Goal: Task Accomplishment & Management: Use online tool/utility

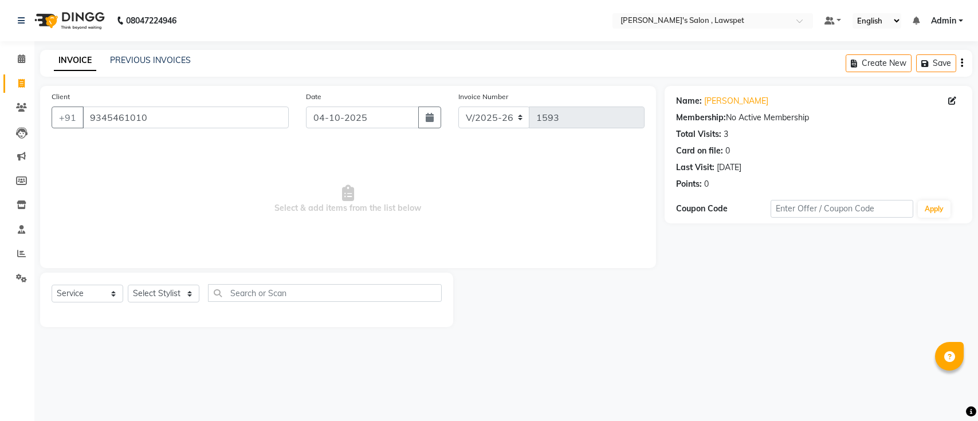
select select "8614"
select select "service"
type input "7708683192"
click at [164, 121] on input "7708683192" at bounding box center [186, 118] width 206 height 22
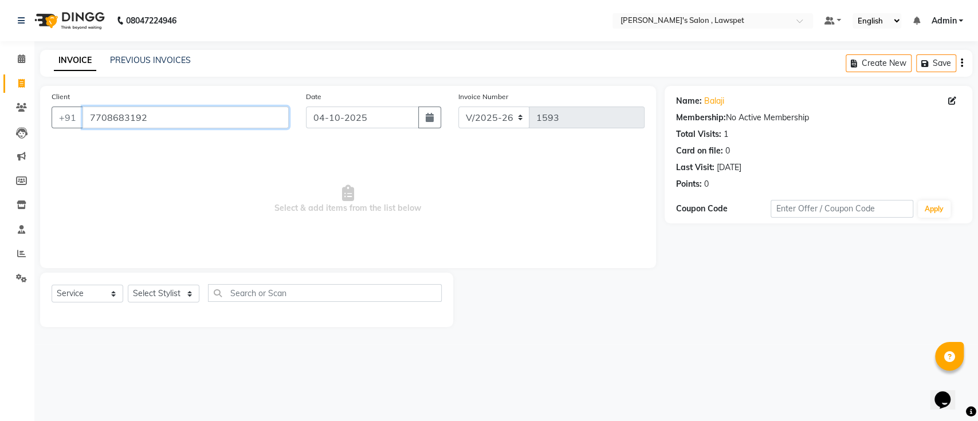
click at [164, 121] on input "7708683192" at bounding box center [186, 118] width 206 height 22
click at [222, 117] on input "Client" at bounding box center [186, 118] width 206 height 22
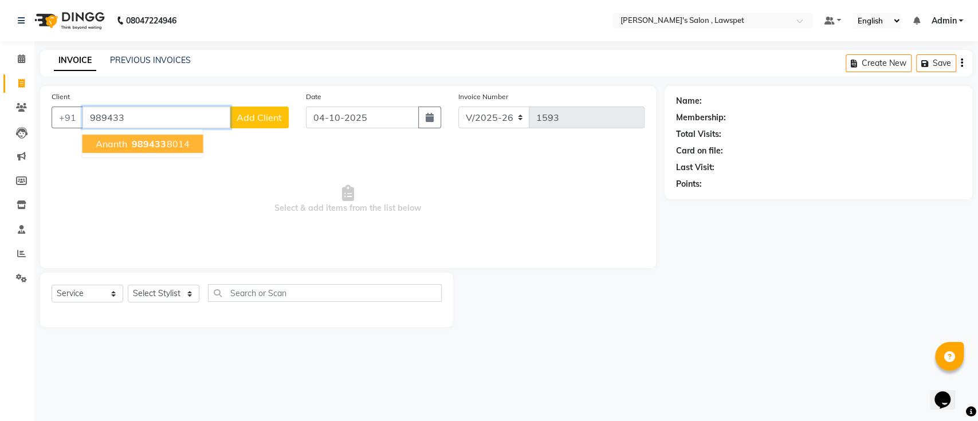
click at [174, 143] on ngb-highlight "989433 8014" at bounding box center [160, 143] width 60 height 11
type input "9894338014"
click at [174, 143] on span "Select & add items from the list below" at bounding box center [348, 199] width 593 height 115
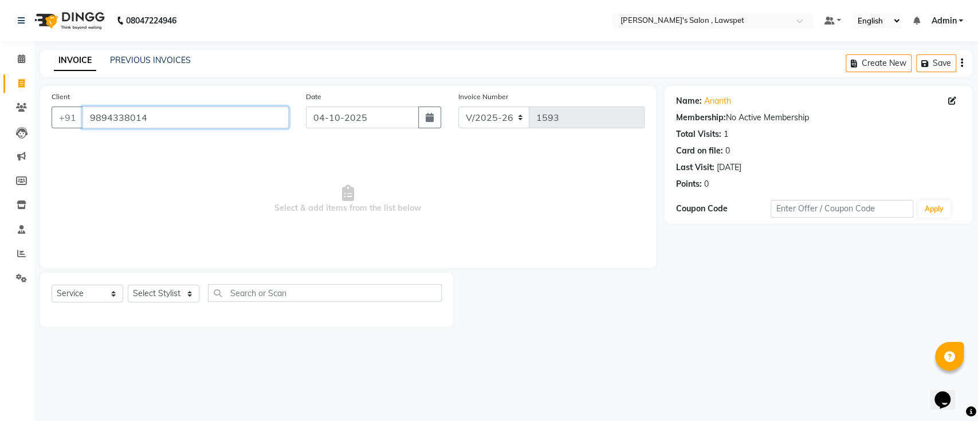
click at [127, 113] on input "9894338014" at bounding box center [186, 118] width 206 height 22
